Goal: Check status: Check status

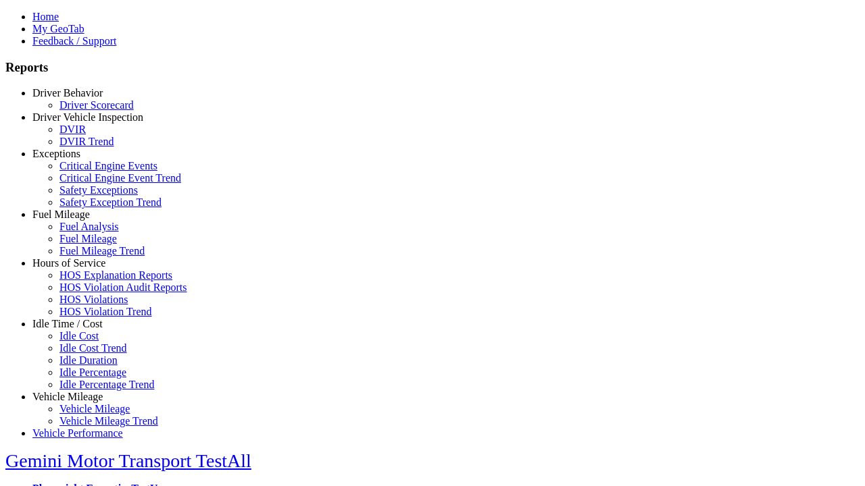
select select "**********"
type input "********"
type input "**********"
type input "***"
